Goal: Information Seeking & Learning: Learn about a topic

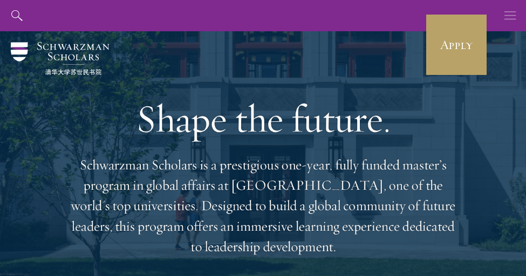
click at [460, 13] on icon "button" at bounding box center [511, 15] width 12 height 31
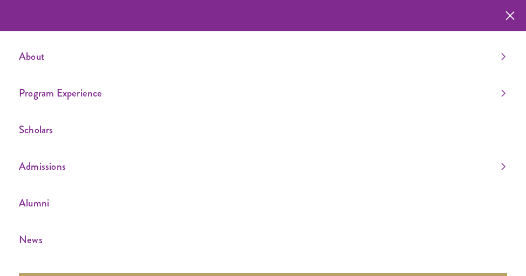
click at [46, 89] on link "Program Experience" at bounding box center [262, 93] width 487 height 18
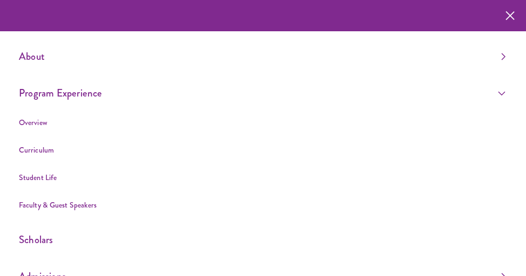
click at [67, 100] on link "Program Experience" at bounding box center [262, 93] width 487 height 18
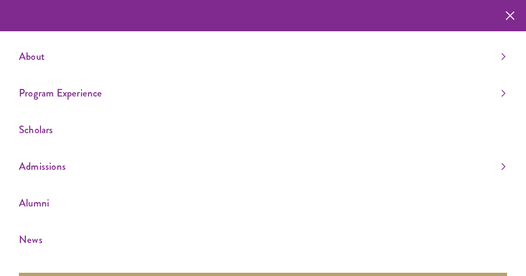
click at [44, 131] on link "Scholars" at bounding box center [262, 130] width 487 height 18
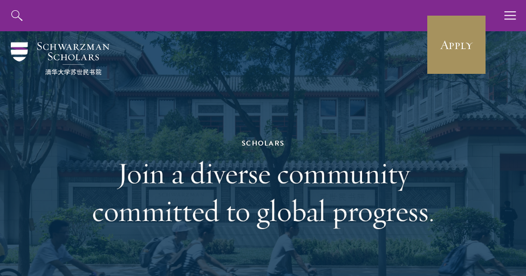
click at [459, 58] on link "Apply" at bounding box center [456, 45] width 60 height 60
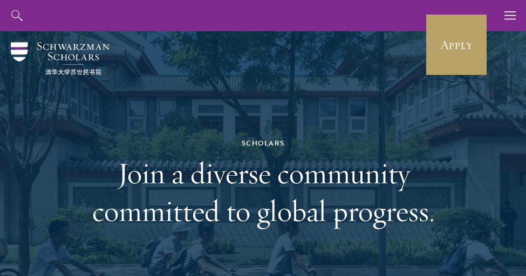
scroll to position [230, 0]
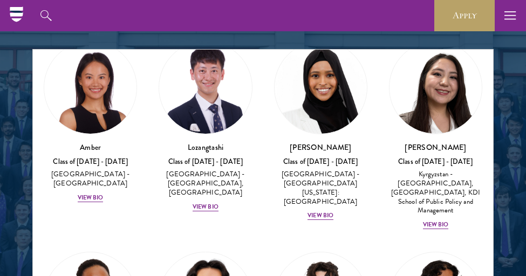
scroll to position [54, 0]
click at [331, 212] on div "View Bio" at bounding box center [321, 216] width 26 height 9
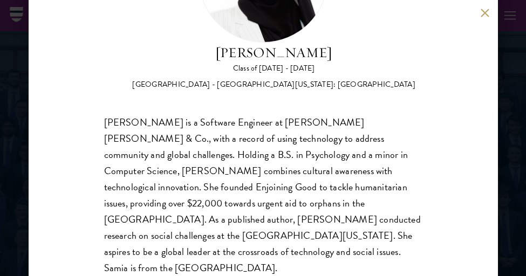
scroll to position [119, 0]
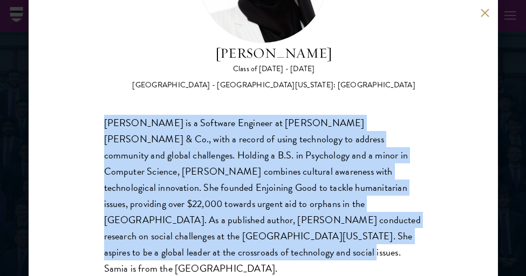
drag, startPoint x: 344, startPoint y: 237, endPoint x: 92, endPoint y: 96, distance: 289.4
click at [92, 96] on div "Samia Abdi Class of 2025 - 2026 United States of America - University of Minnes…" at bounding box center [264, 138] width 470 height 276
click at [253, 216] on div "Samia Abdi is a Software Engineer at JP Morgan Chase & Co., with a record of us…" at bounding box center [263, 196] width 318 height 162
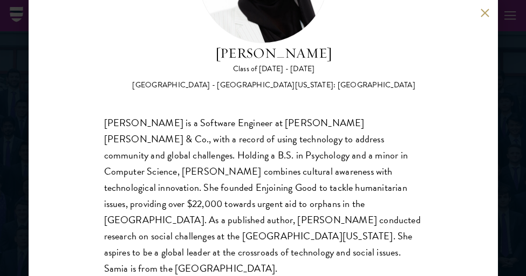
click at [28, 103] on div "Samia Abdi Class of 2025 - 2026 United States of America - University of Minnes…" at bounding box center [263, 138] width 526 height 276
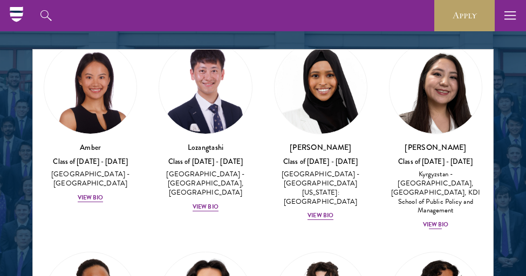
drag, startPoint x: 28, startPoint y: 103, endPoint x: 428, endPoint y: 120, distance: 400.8
click at [201, 206] on div "View Bio" at bounding box center [206, 207] width 26 height 9
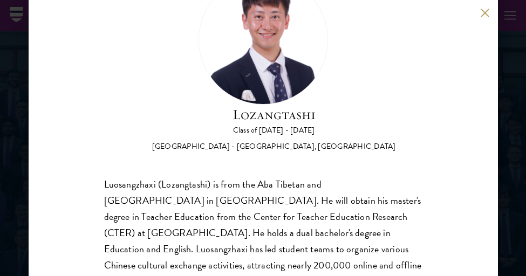
scroll to position [31, 0]
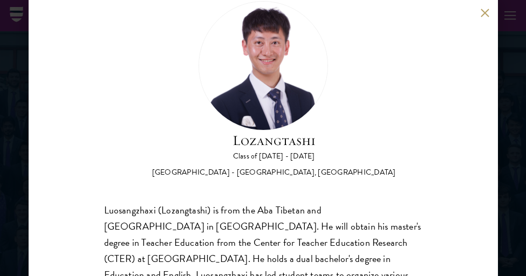
click at [486, 13] on button at bounding box center [485, 12] width 9 height 9
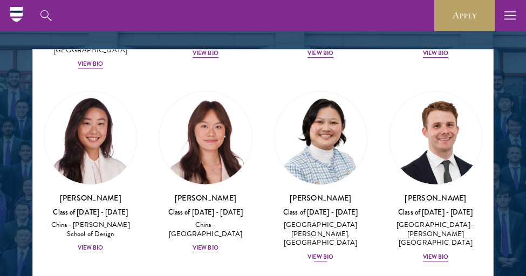
scroll to position [1220, 0]
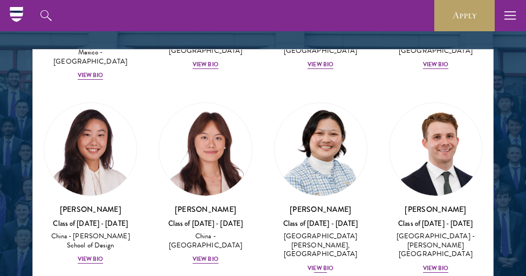
click at [323, 264] on div "View Bio" at bounding box center [321, 268] width 26 height 9
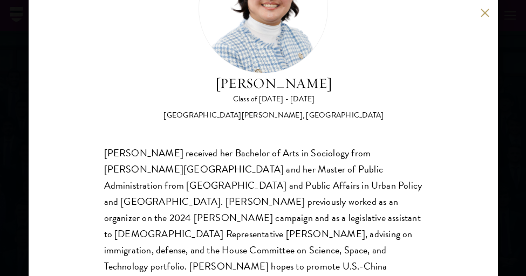
scroll to position [90, 0]
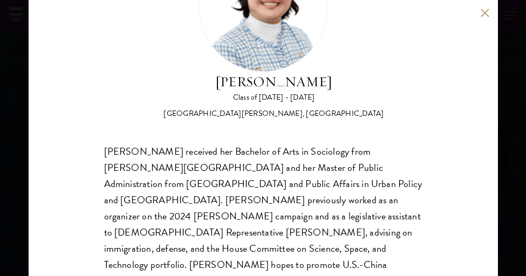
click at [3, 117] on div "Kelsey Chin Class of 2025 - 2026 United States of America - Barnard College, Co…" at bounding box center [263, 138] width 526 height 276
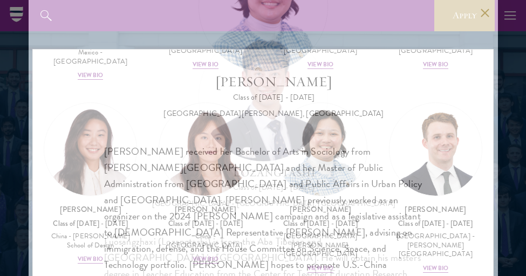
click at [14, 116] on div at bounding box center [263, 104] width 526 height 667
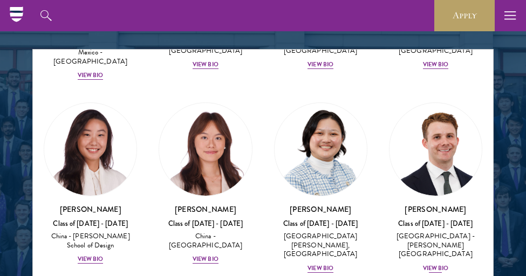
click at [444, 264] on div "View Bio" at bounding box center [436, 268] width 26 height 9
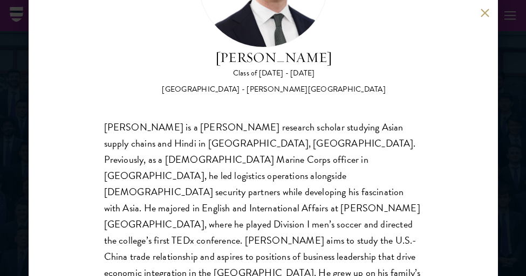
scroll to position [116, 0]
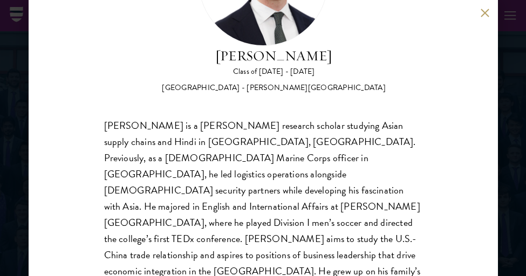
click at [23, 157] on div "Chandler Compton Class of 2025 - 2026 United States of America - Wofford Colleg…" at bounding box center [263, 138] width 526 height 276
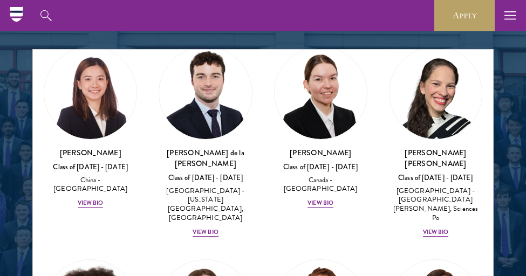
scroll to position [1672, 0]
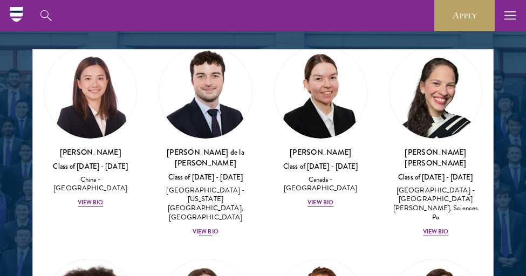
click at [206, 147] on div "Gonzalo de la Cruz Class of 2025 - 2026 Spain - New York University, Abu Dhabi …" at bounding box center [205, 192] width 93 height 90
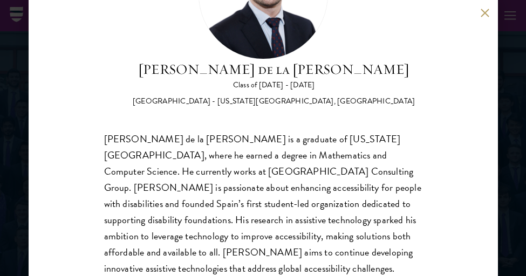
scroll to position [107, 0]
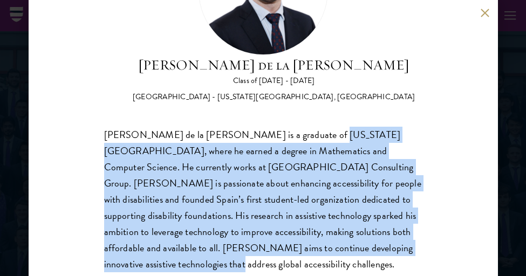
drag, startPoint x: 305, startPoint y: 137, endPoint x: 370, endPoint y: 227, distance: 111.0
click at [370, 227] on span "Gonzalo de la Cruz is a graduate of New York University Abu Dhabi, where he ear…" at bounding box center [262, 207] width 317 height 160
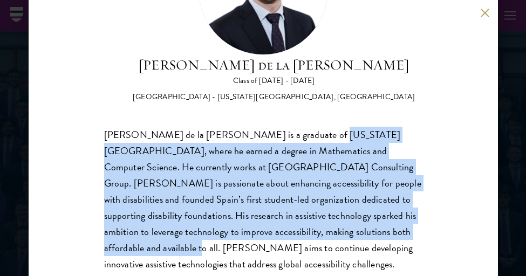
scroll to position [119, 0]
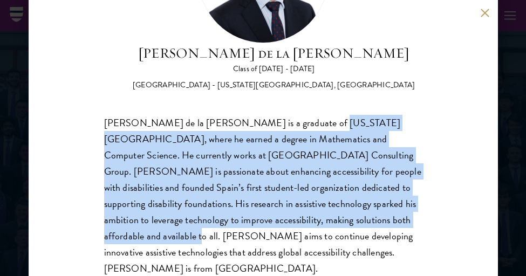
click at [372, 159] on span "Gonzalo de la Cruz is a graduate of New York University Abu Dhabi, where he ear…" at bounding box center [262, 195] width 317 height 160
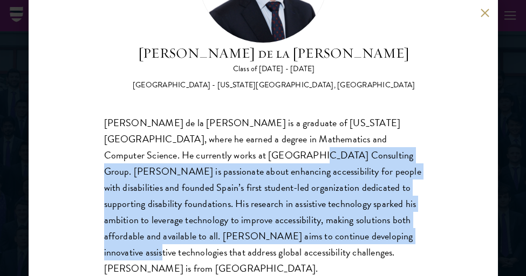
drag, startPoint x: 201, startPoint y: 152, endPoint x: 301, endPoint y: 236, distance: 130.6
click at [301, 236] on span "Gonzalo de la Cruz is a graduate of New York University Abu Dhabi, where he ear…" at bounding box center [262, 195] width 317 height 160
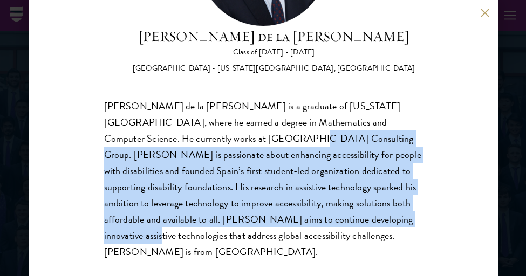
scroll to position [135, 0]
click at [13, 121] on div "Gonzalo de la Cruz Class of 2025 - 2026 Spain - New York University, Abu Dhabi …" at bounding box center [263, 138] width 526 height 276
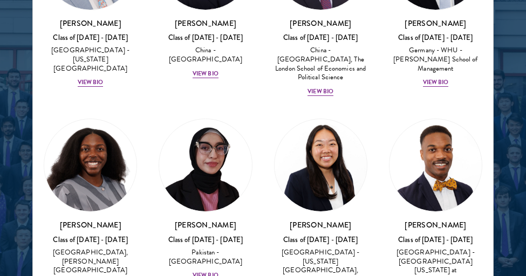
scroll to position [2649, 0]
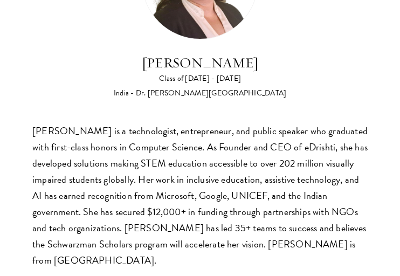
scroll to position [46, 0]
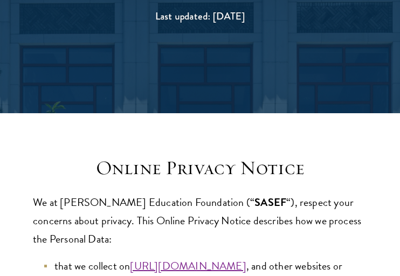
scroll to position [219, 0]
